Goal: Complete application form

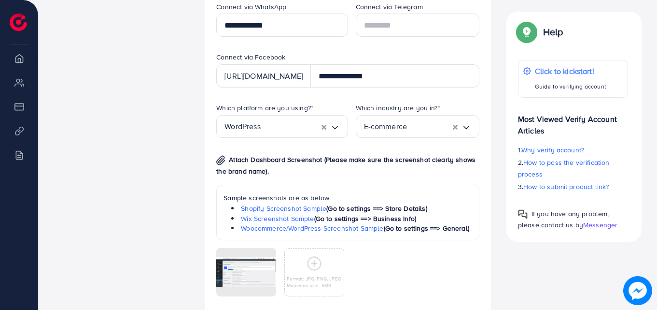
scroll to position [628, 0]
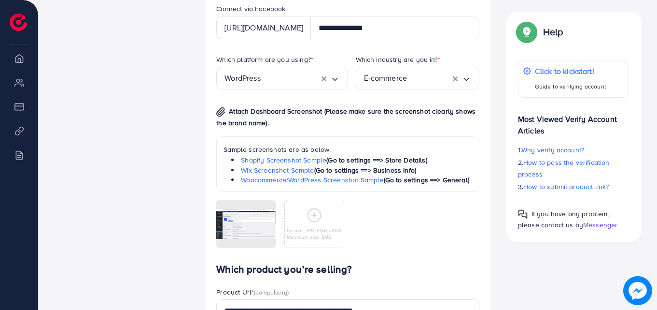
click at [326, 81] on icon "Clear Selected" at bounding box center [324, 78] width 5 height 5
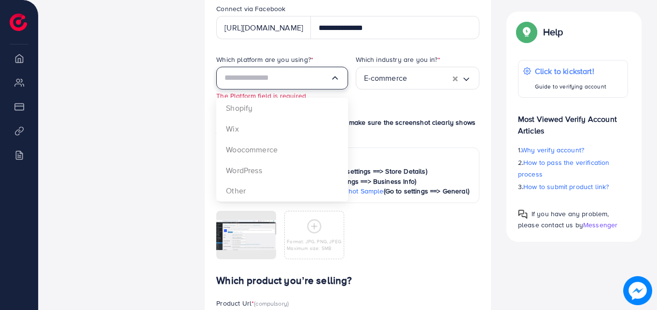
click at [295, 85] on input "Search for option" at bounding box center [277, 78] width 105 height 15
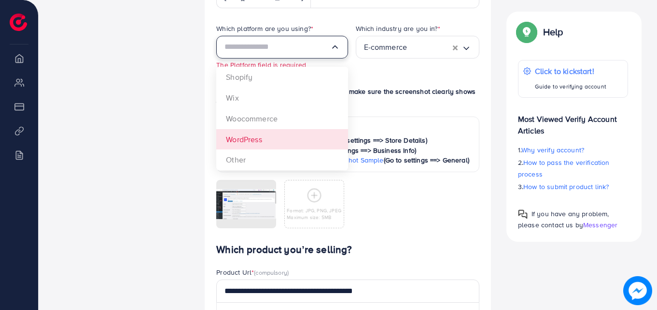
scroll to position [676, 0]
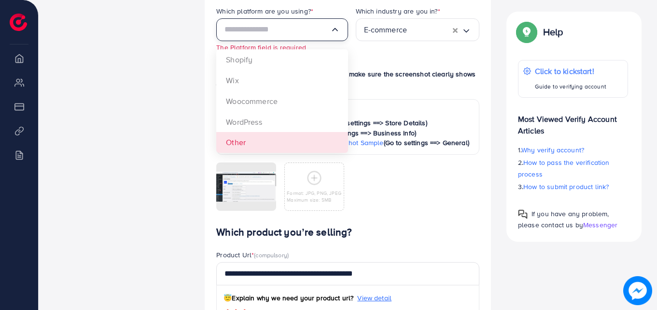
click at [289, 155] on div "Which platform are you using? * Loading... Shopify Wix Woocommerce WordPress Ot…" at bounding box center [348, 116] width 279 height 220
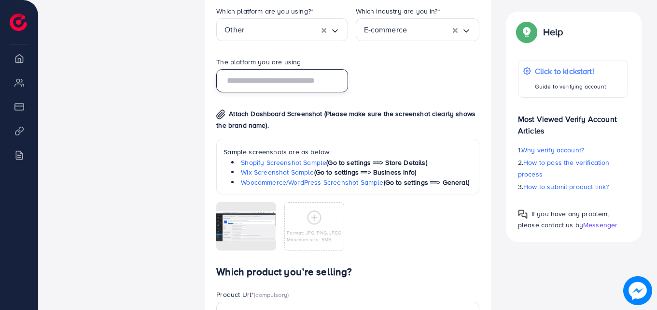
click at [298, 92] on input "text" at bounding box center [281, 80] width 131 height 23
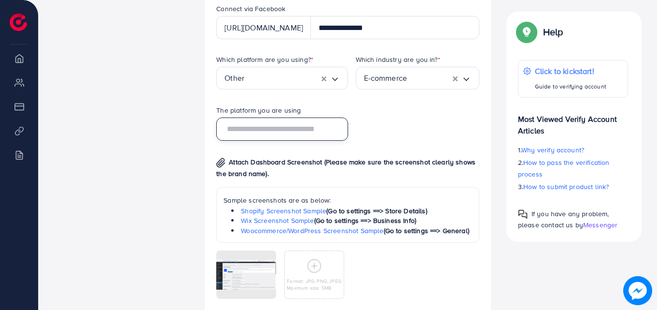
click at [325, 81] on icon "Clear Selected" at bounding box center [324, 78] width 5 height 5
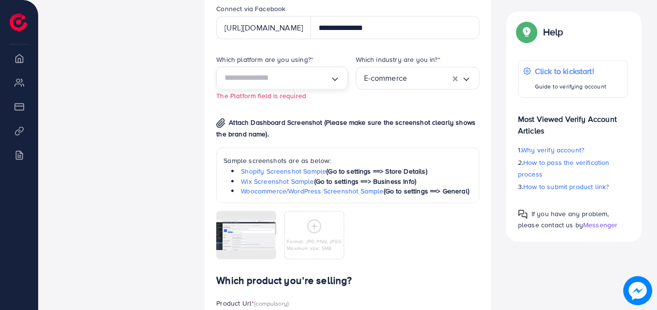
click at [333, 84] on icon "Search for option" at bounding box center [335, 79] width 10 height 10
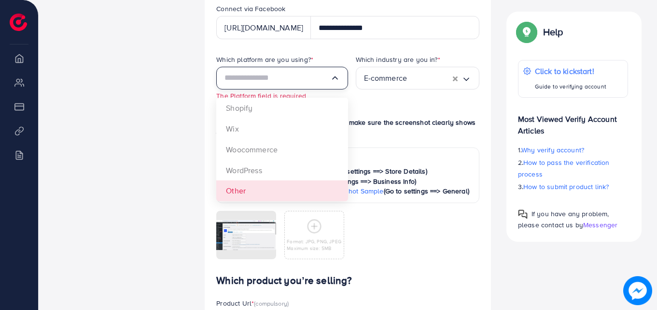
click at [282, 194] on div "Which platform are you using? * Loading... Shopify Wix Woocommerce WordPress Ot…" at bounding box center [348, 165] width 279 height 220
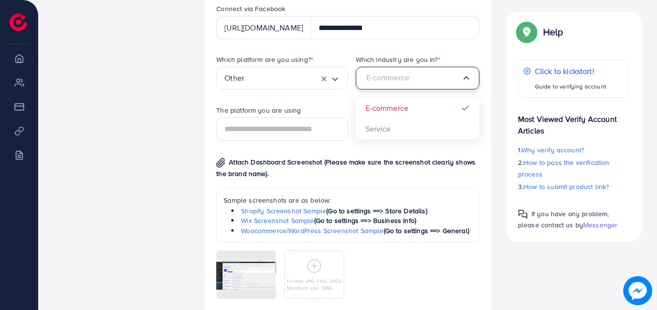
click at [404, 85] on div "E-commerce" at bounding box center [413, 78] width 98 height 15
click at [405, 143] on div "Which platform are you using? * Other Loading... Which industry are you in? * E…" at bounding box center [348, 184] width 279 height 259
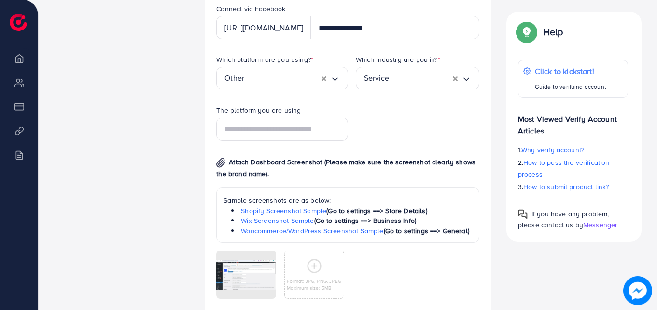
click at [288, 64] on label "Which platform are you using? *" at bounding box center [264, 60] width 97 height 10
click at [291, 83] on input "Search for option" at bounding box center [282, 78] width 77 height 15
click at [304, 203] on div "Which platform are you using? * Other Loading... Shopify Wix Woocommerce WordPr…" at bounding box center [348, 184] width 279 height 259
click at [325, 81] on icon "Clear Selected" at bounding box center [324, 78] width 5 height 5
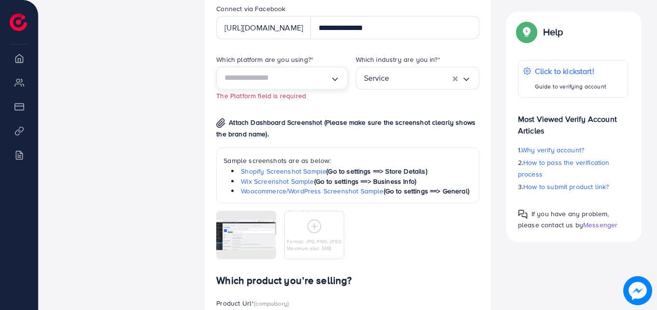
click at [259, 85] on input "Search for option" at bounding box center [277, 78] width 105 height 15
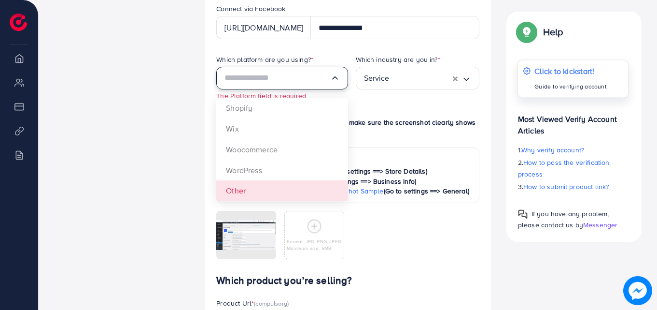
scroll to position [290, 0]
